Goal: Book appointment/travel/reservation

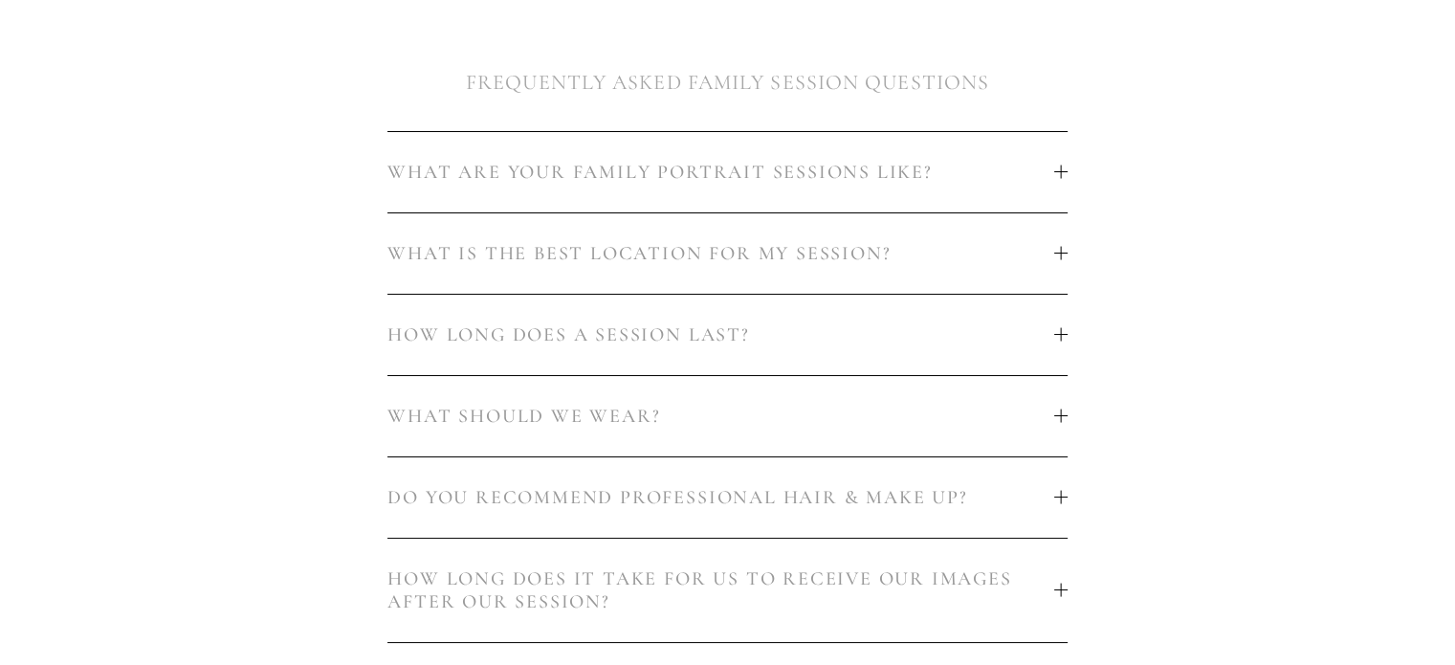
scroll to position [1148, 0]
click at [1063, 252] on div at bounding box center [1060, 252] width 13 height 1
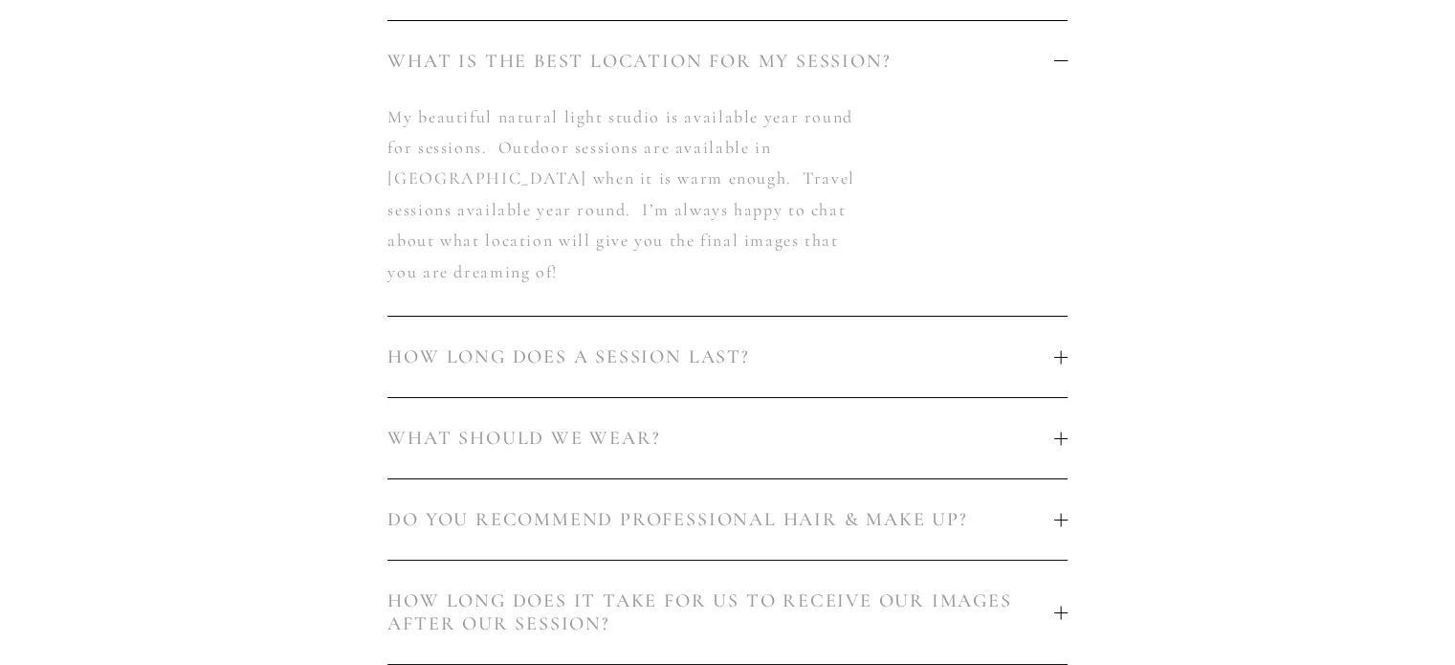
scroll to position [1435, 0]
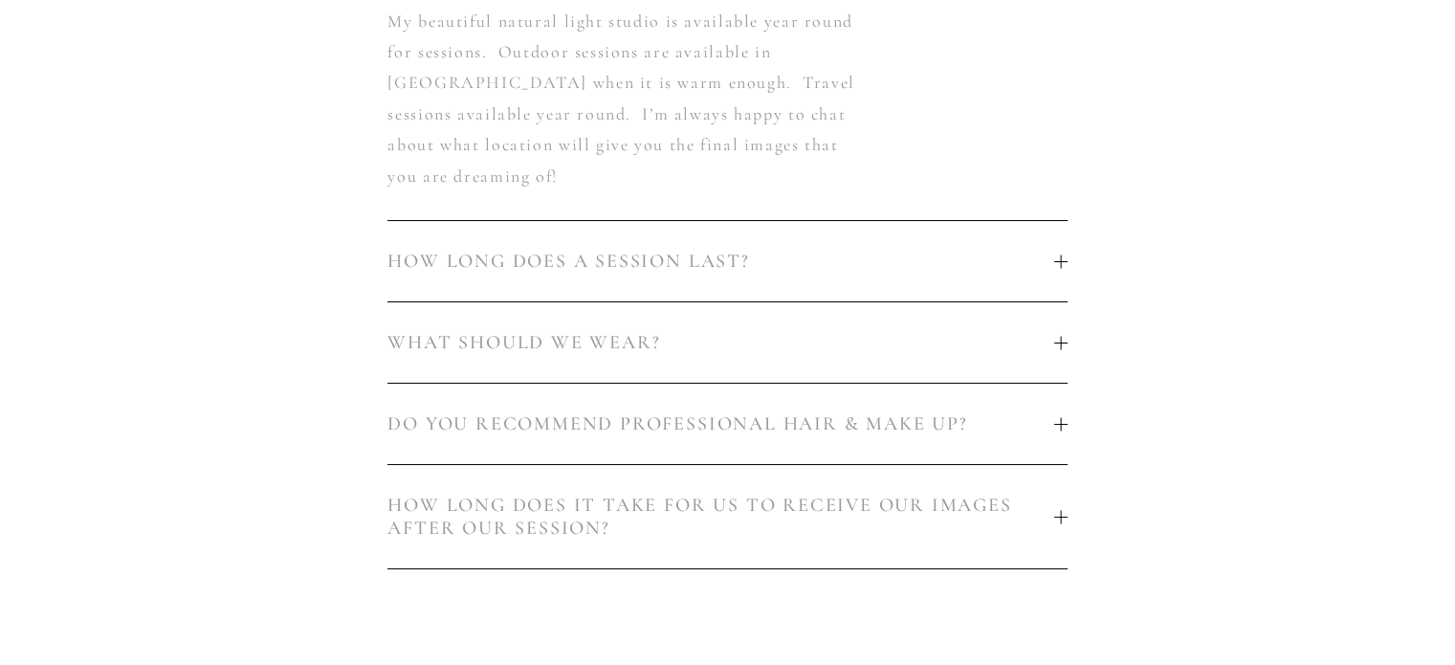
click at [1055, 424] on div at bounding box center [1060, 424] width 13 height 1
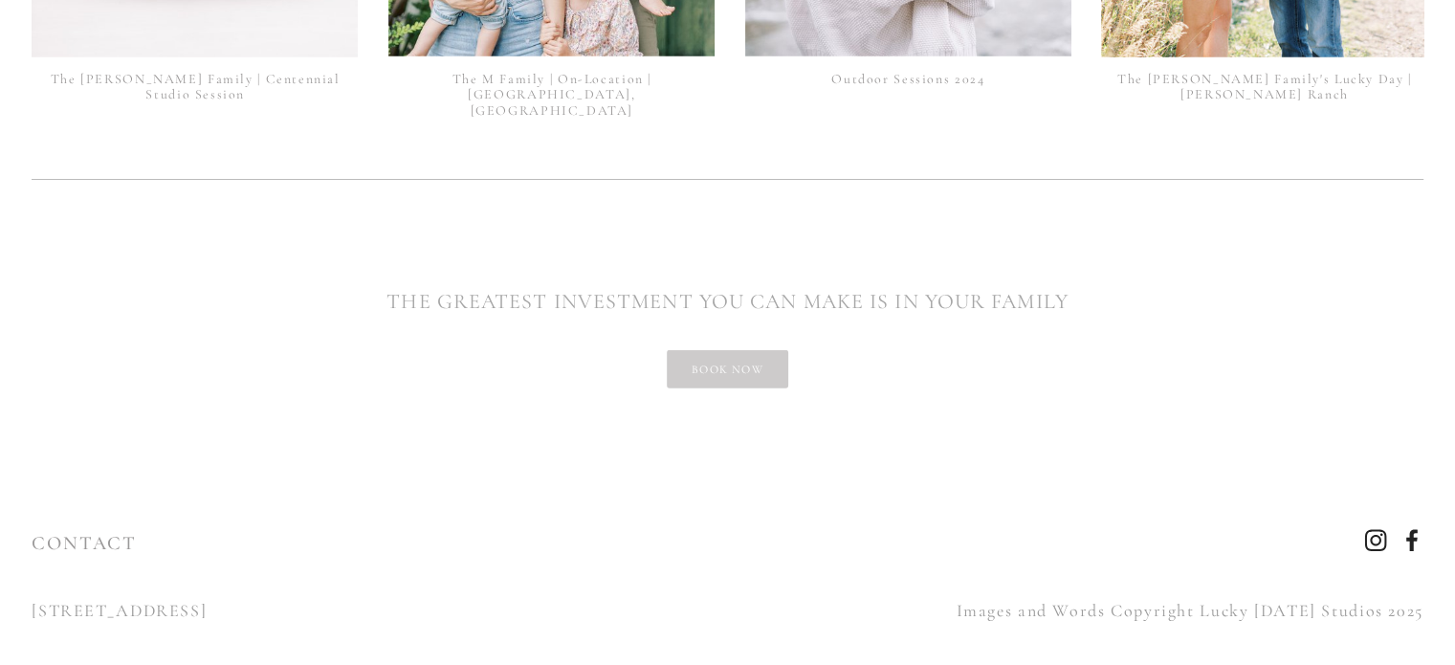
scroll to position [5349, 0]
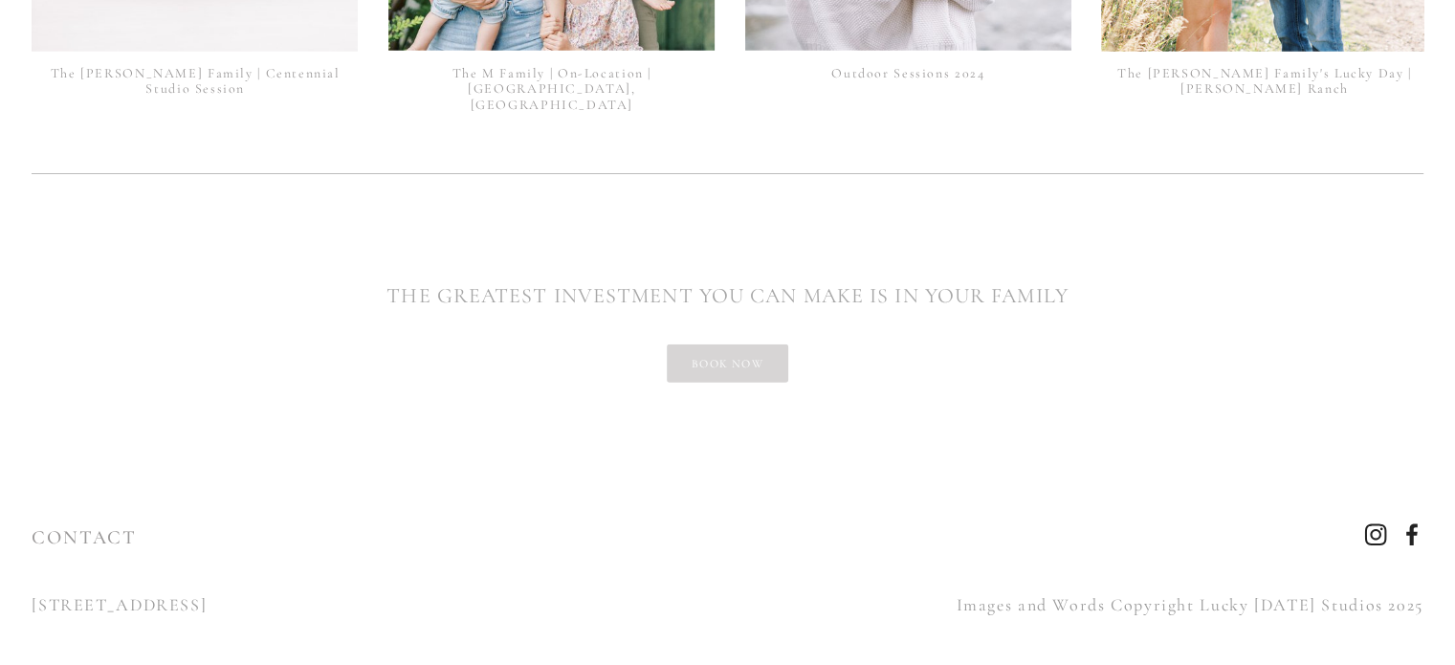
click at [766, 359] on link "book now" at bounding box center [727, 363] width 121 height 38
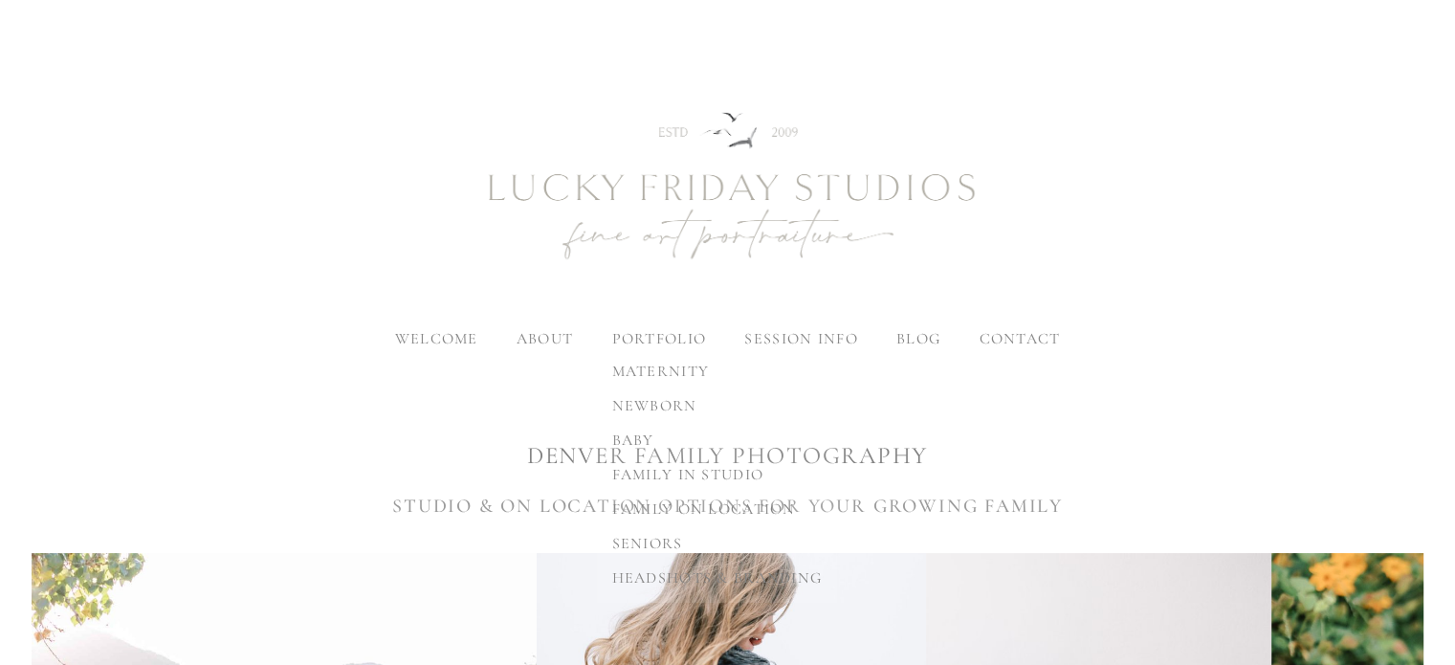
click at [635, 439] on span "baby" at bounding box center [633, 439] width 42 height 19
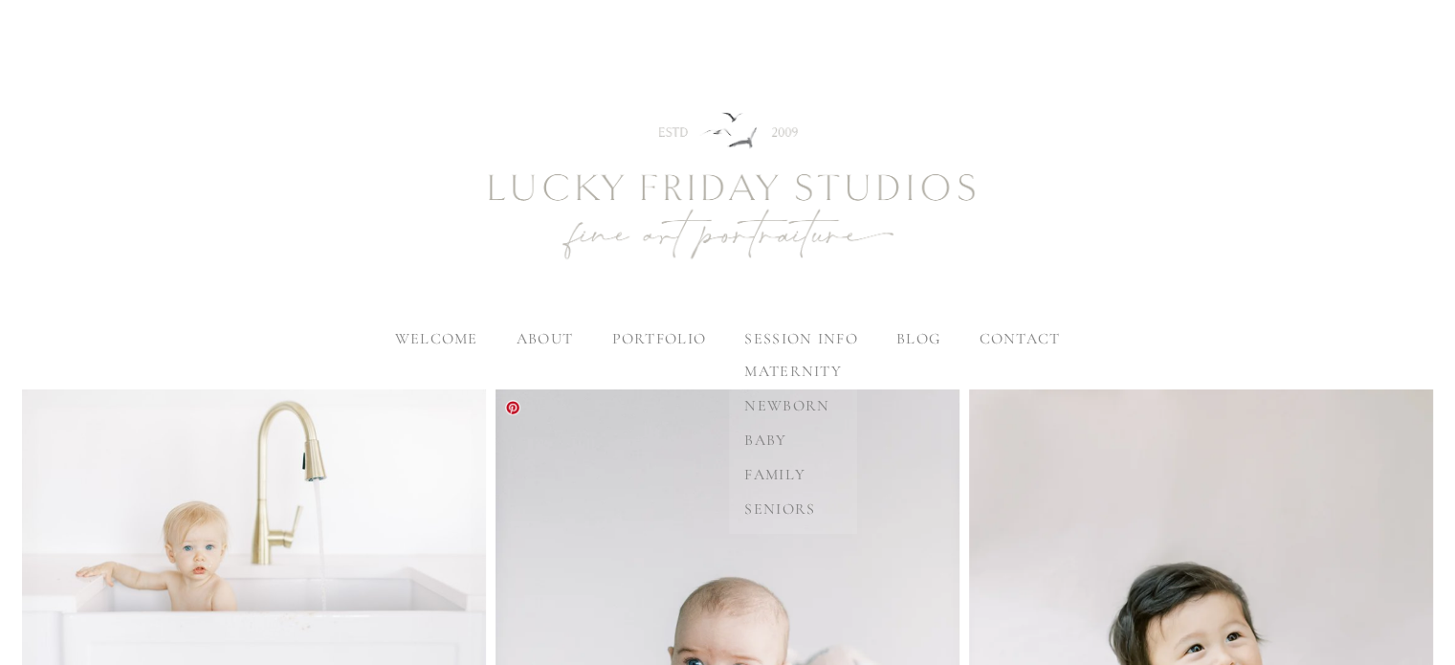
click at [776, 434] on span "baby" at bounding box center [765, 439] width 42 height 19
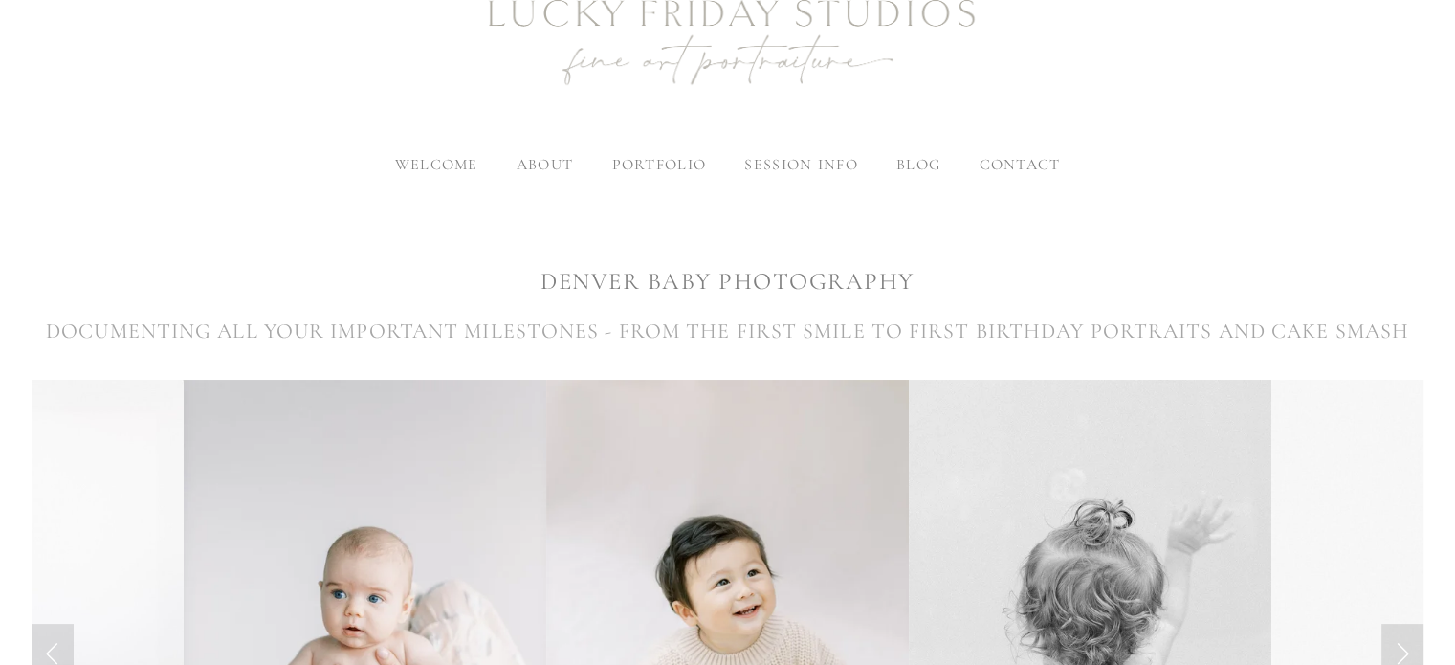
scroll to position [172, 0]
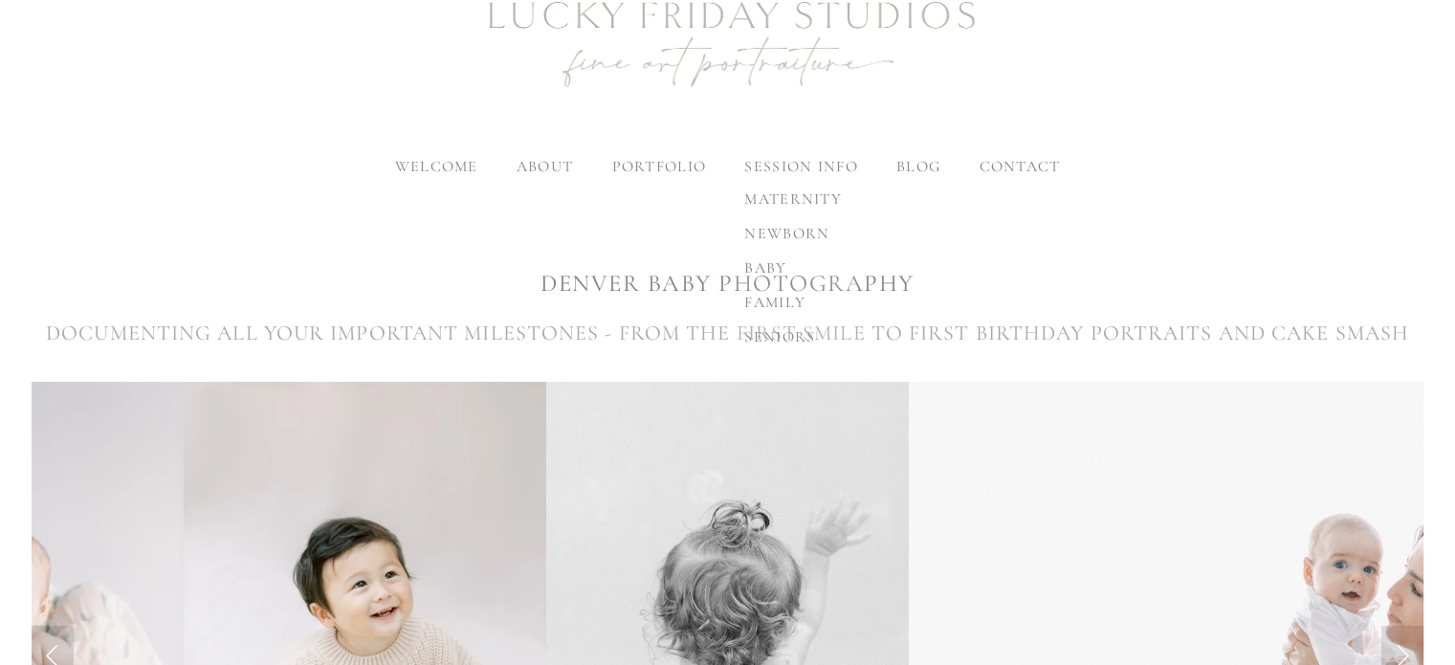
click at [780, 295] on span "family" at bounding box center [774, 302] width 61 height 19
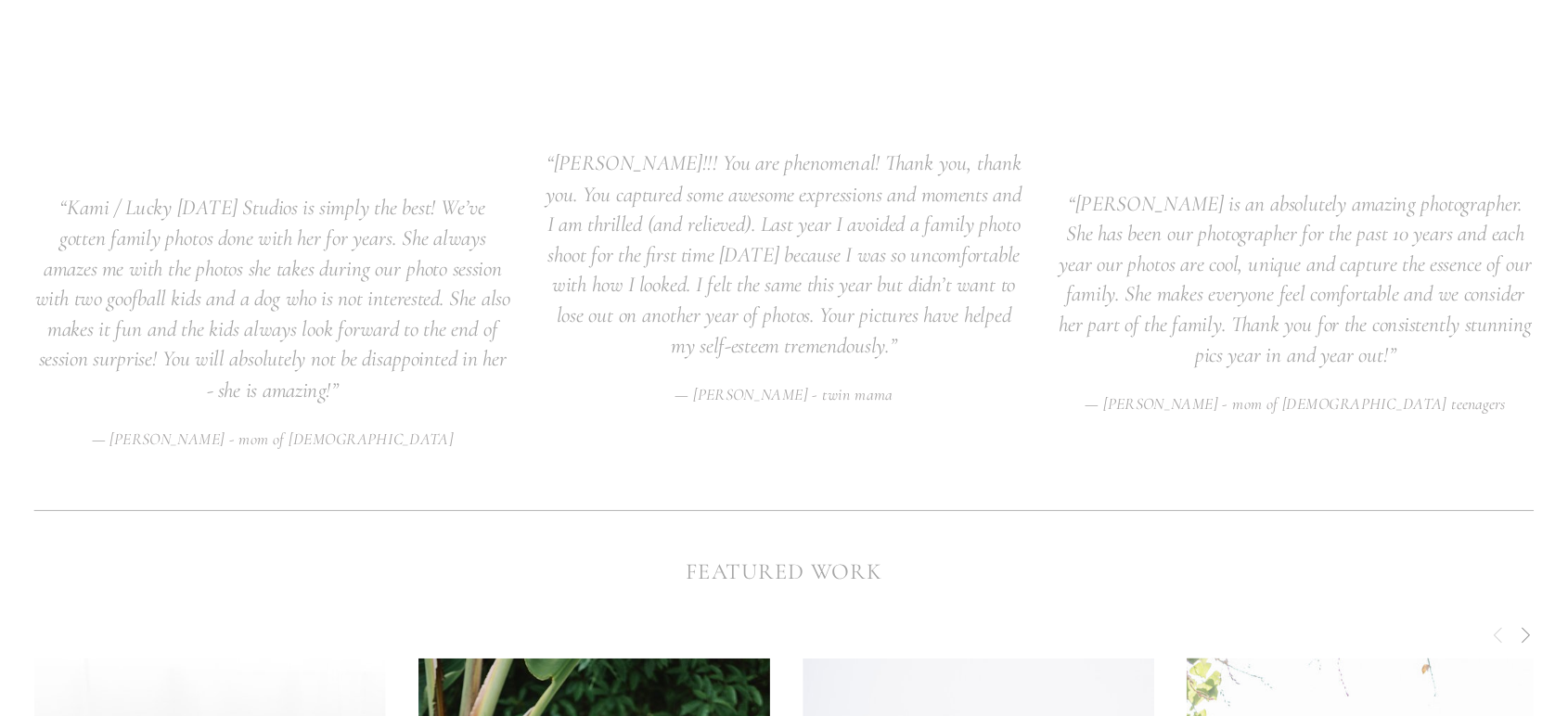
scroll to position [3956, 0]
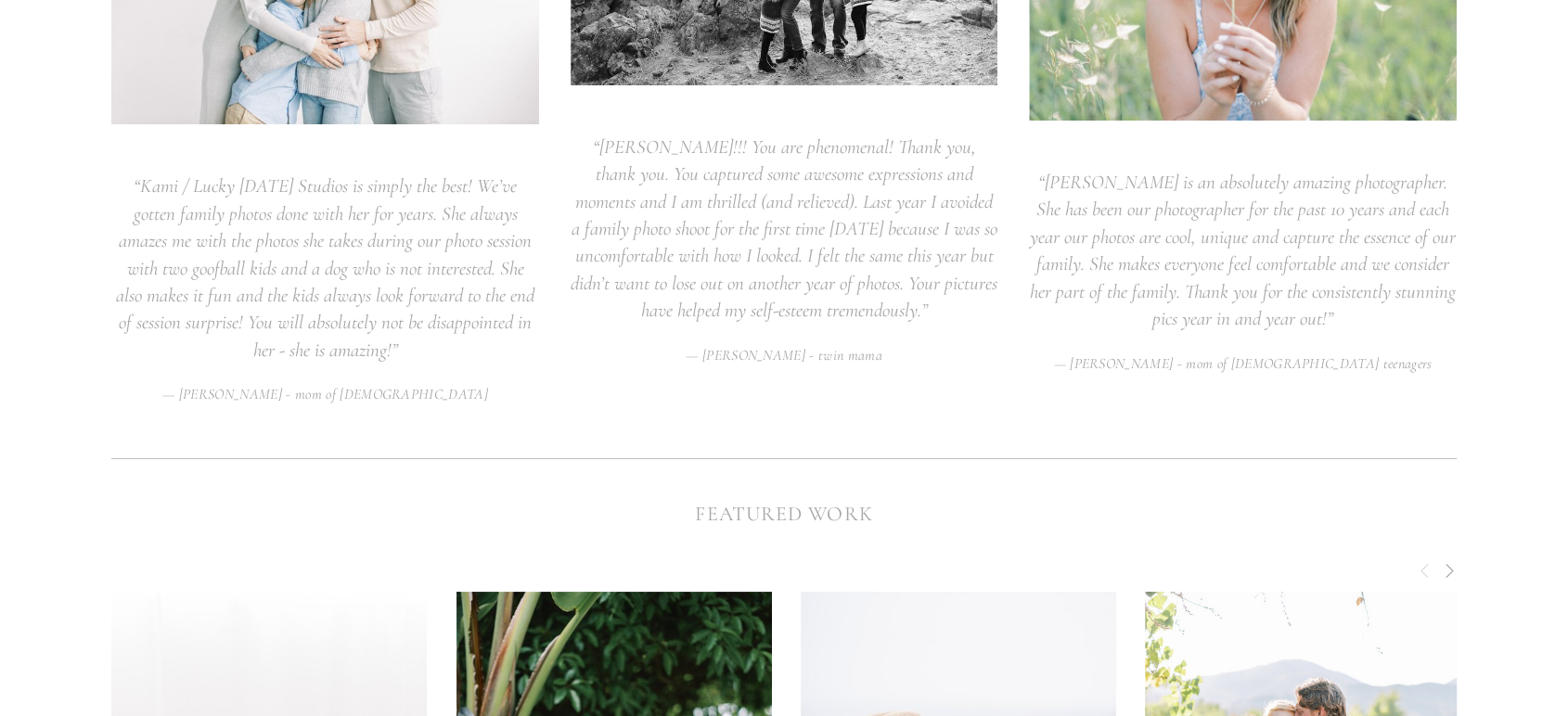
drag, startPoint x: 1120, startPoint y: 1, endPoint x: 999, endPoint y: 467, distance: 481.5
click at [999, 467] on div at bounding box center [784, 459] width 1376 height 49
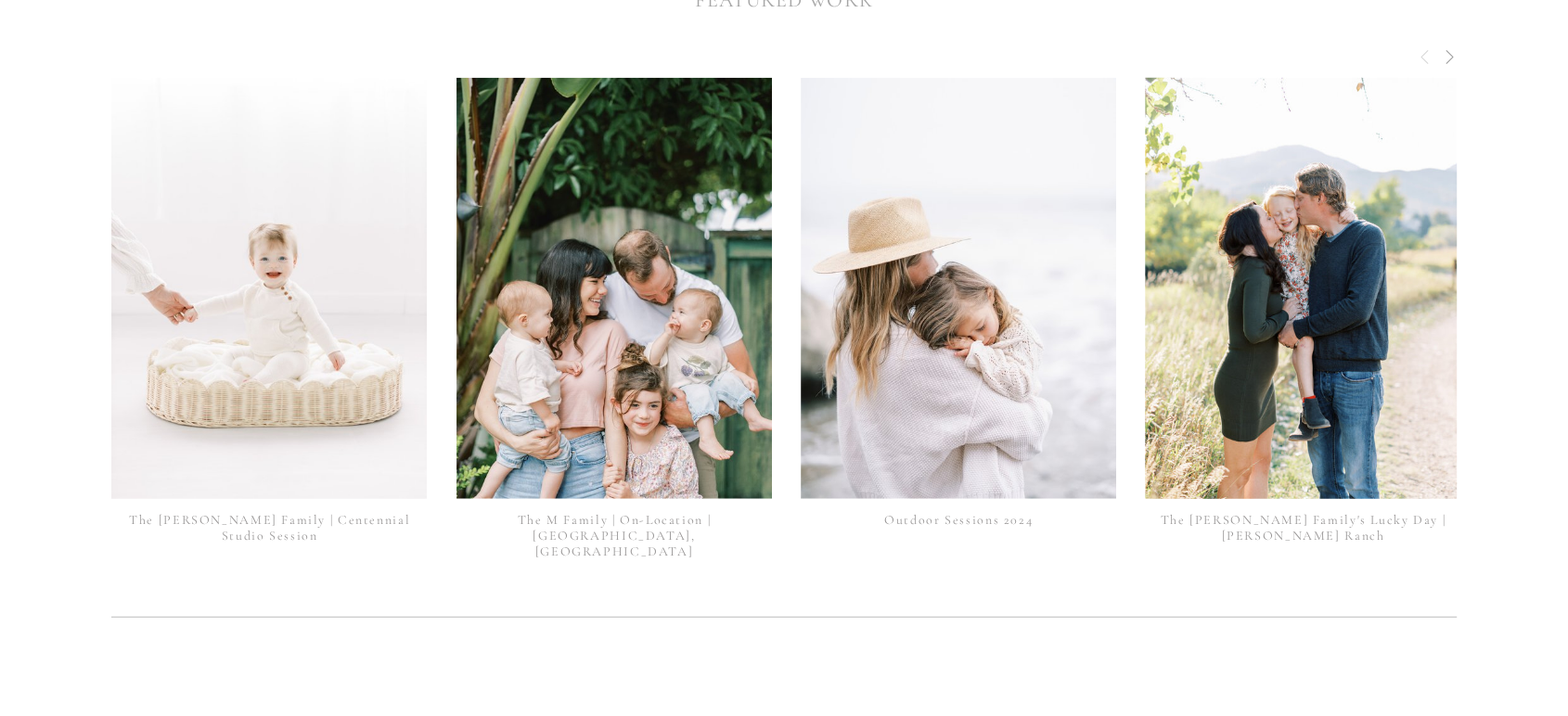
scroll to position [4858, 0]
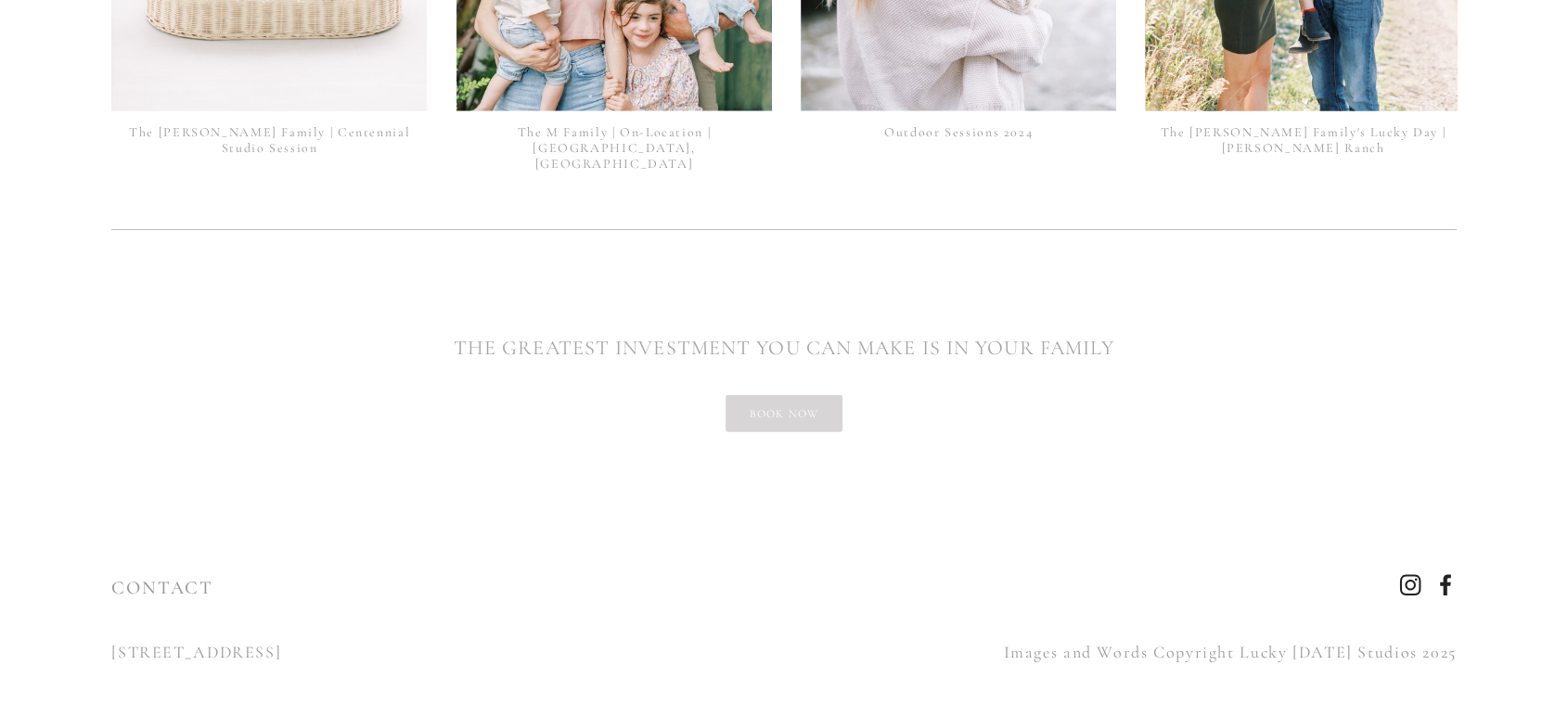
click at [795, 411] on link "book now" at bounding box center [784, 413] width 117 height 37
